Goal: Task Accomplishment & Management: Manage account settings

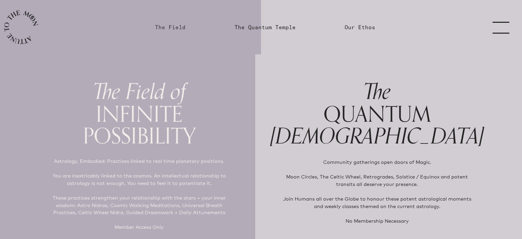
click at [164, 29] on link "The Field" at bounding box center [170, 27] width 31 height 8
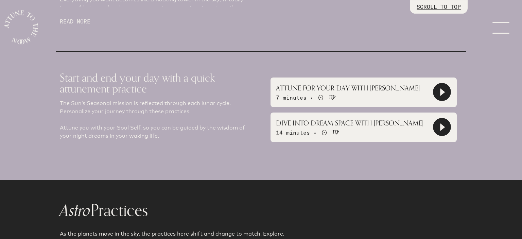
scroll to position [446, 0]
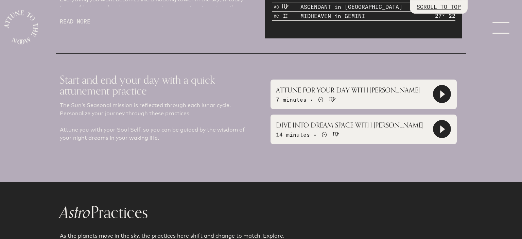
click at [290, 97] on span "7 minutes •" at bounding box center [294, 99] width 37 height 7
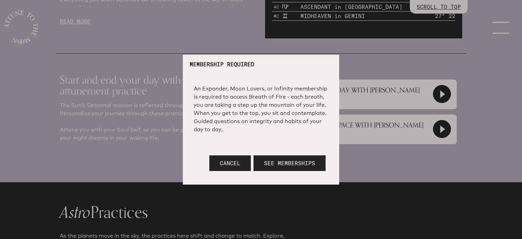
click at [432, 5] on div at bounding box center [261, 119] width 522 height 239
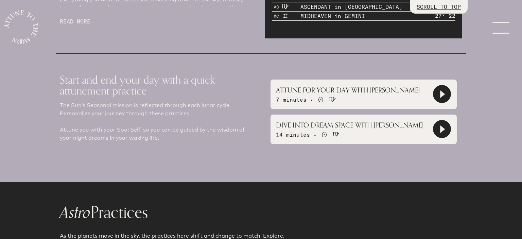
click at [432, 5] on p "SCROLL TO TOP" at bounding box center [438, 7] width 44 height 8
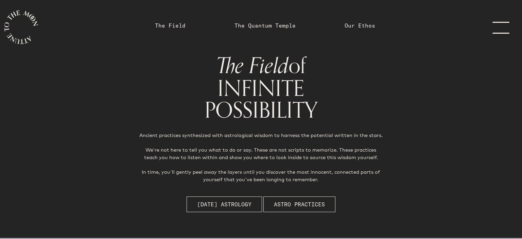
scroll to position [0, 0]
click at [506, 28] on link "menu" at bounding box center [505, 27] width 34 height 54
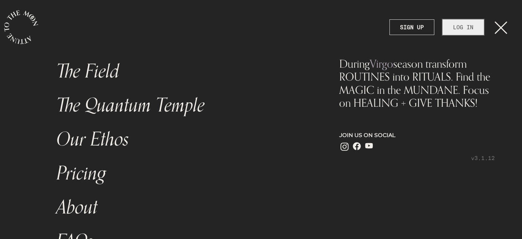
click at [454, 26] on link "LOG IN" at bounding box center [462, 27] width 41 height 16
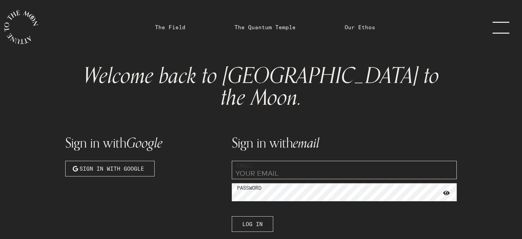
click at [261, 161] on input "email" at bounding box center [344, 170] width 225 height 18
type input "[EMAIL_ADDRESS][DOMAIN_NAME]"
click at [249, 220] on span "Log In" at bounding box center [252, 224] width 20 height 8
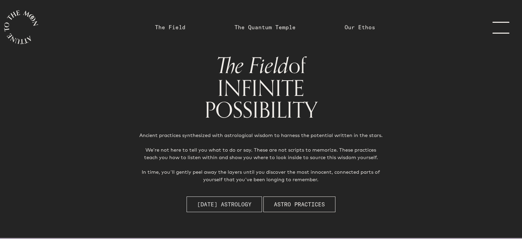
click at [236, 206] on span "[DATE] Astrology" at bounding box center [224, 204] width 54 height 8
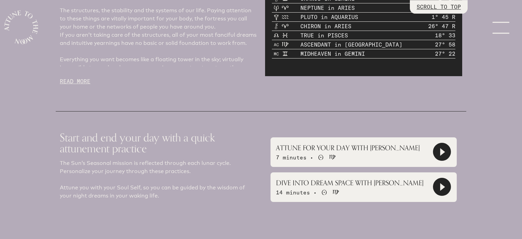
scroll to position [409, 0]
click at [306, 149] on p "ATTUNE FOR YOUR DAY WITH [PERSON_NAME]" at bounding box center [348, 147] width 144 height 10
